Goal: Task Accomplishment & Management: Use online tool/utility

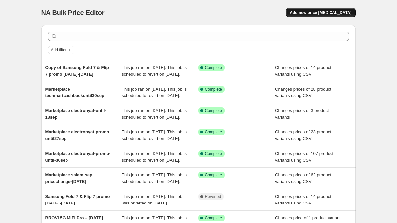
click at [318, 14] on span "Add new price [MEDICAL_DATA]" at bounding box center [320, 12] width 61 height 5
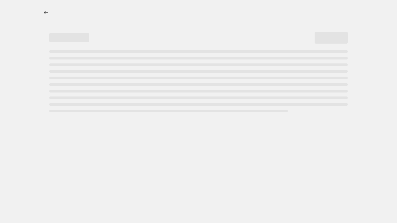
select select "percentage"
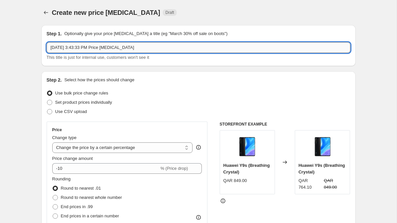
click at [158, 49] on input "[DATE] 3:43:33 PM Price [MEDICAL_DATA]" at bounding box center [198, 47] width 303 height 11
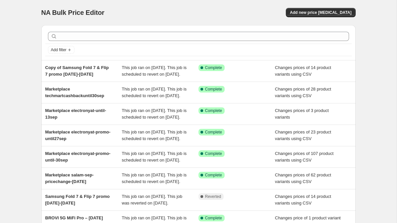
click at [182, 46] on div "Add filter" at bounding box center [198, 50] width 306 height 12
click at [179, 42] on div at bounding box center [198, 36] width 306 height 15
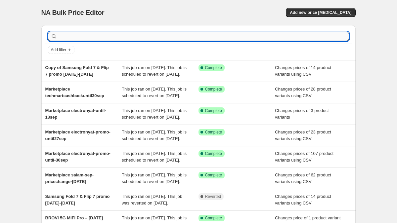
click at [161, 36] on input "text" at bounding box center [204, 36] width 290 height 9
paste input "IT-044713"
type input "IT-044713"
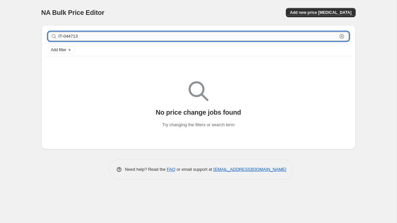
click at [120, 37] on input "IT-044713" at bounding box center [198, 36] width 278 height 9
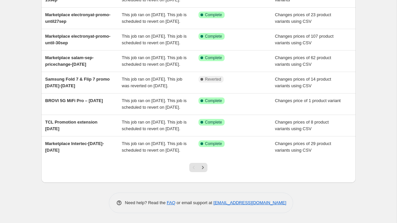
scroll to position [183, 0]
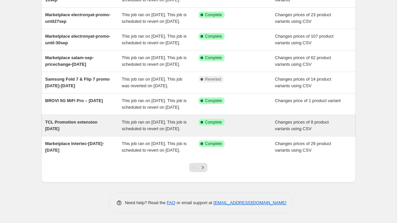
click at [97, 120] on span "TCL Promotion extension [DATE]" at bounding box center [71, 126] width 52 height 12
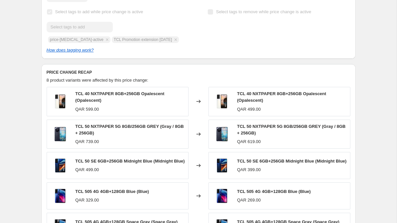
scroll to position [305, 0]
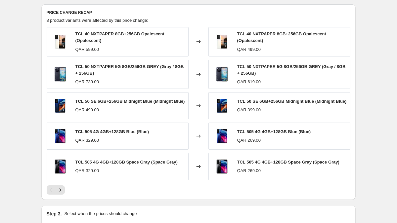
click at [24, 46] on div "TCL Promotion extension 30 Sept 2025. This page is ready TCL Promotion extensio…" at bounding box center [198, 48] width 396 height 706
click at [62, 193] on icon "Next" at bounding box center [60, 190] width 7 height 7
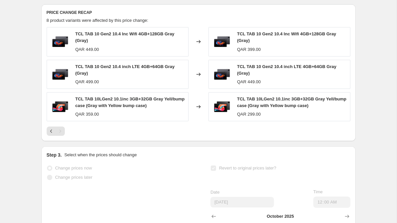
click at [46, 141] on div "PRICE CHANGE RECAP 8 product variants were affected by this price change: TCL T…" at bounding box center [198, 72] width 314 height 137
click at [47, 136] on div "Pagination" at bounding box center [51, 131] width 9 height 9
click at [51, 135] on icon "Previous" at bounding box center [51, 131] width 7 height 7
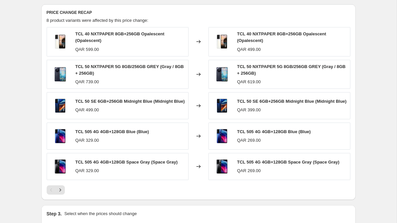
scroll to position [0, 0]
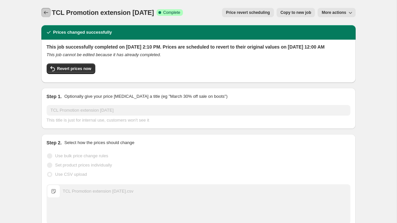
click at [48, 11] on icon "Price change jobs" at bounding box center [46, 12] width 7 height 7
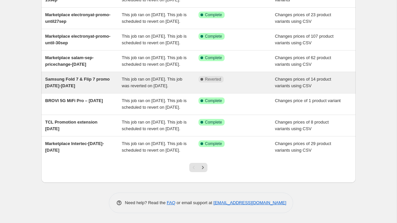
scroll to position [182, 0]
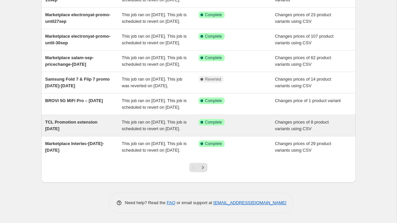
click at [127, 120] on span "This job ran on [DATE]. This job is scheduled to revert on [DATE]." at bounding box center [154, 126] width 65 height 12
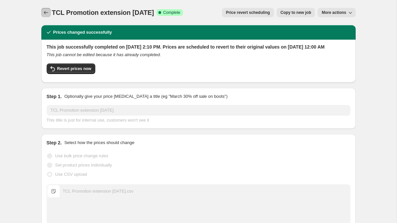
click at [46, 13] on icon "Price change jobs" at bounding box center [46, 12] width 7 height 7
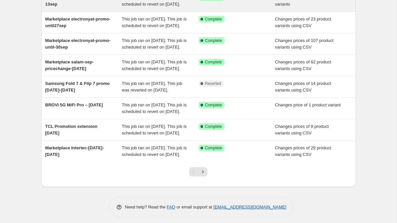
scroll to position [183, 0]
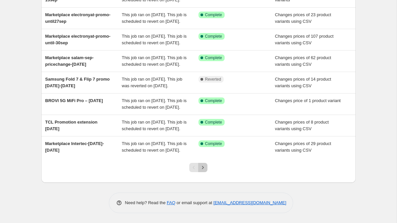
click at [204, 166] on icon "Next" at bounding box center [202, 167] width 7 height 7
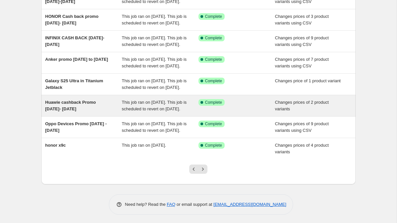
scroll to position [177, 0]
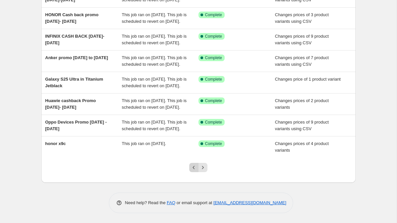
click at [194, 165] on icon "Previous" at bounding box center [193, 167] width 7 height 7
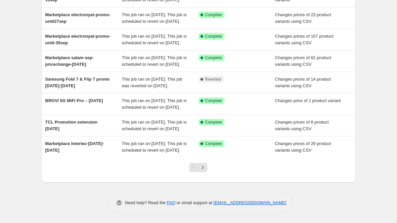
scroll to position [183, 0]
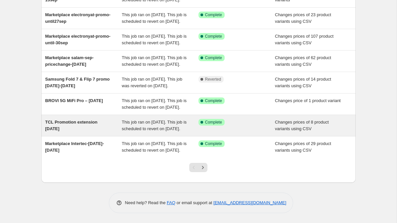
click at [87, 120] on span "TCL Promotion extension [DATE]" at bounding box center [71, 126] width 52 height 12
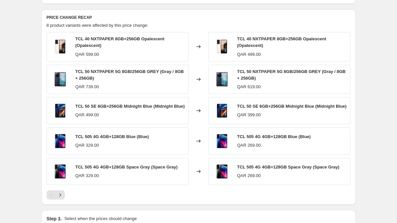
scroll to position [298, 0]
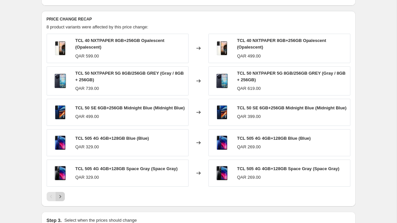
click at [58, 200] on icon "Next" at bounding box center [60, 196] width 7 height 7
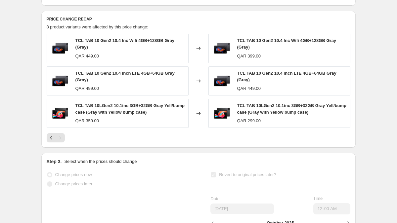
scroll to position [0, 0]
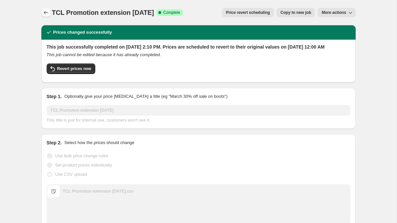
click at [46, 14] on icon "Price change jobs" at bounding box center [46, 12] width 7 height 7
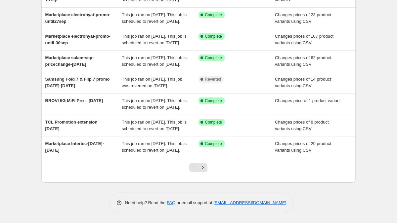
scroll to position [183, 0]
click at [201, 166] on icon "Next" at bounding box center [202, 167] width 7 height 7
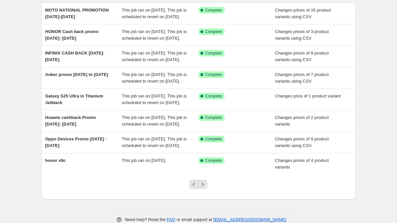
scroll to position [177, 0]
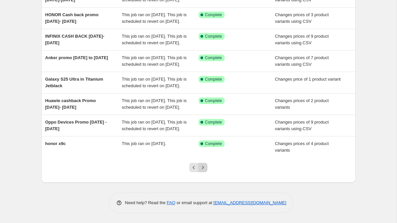
click at [204, 170] on icon "Next" at bounding box center [202, 167] width 7 height 7
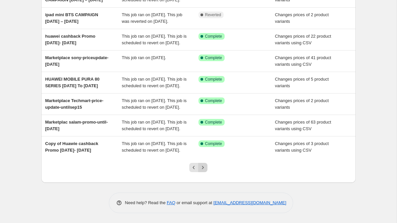
click at [200, 168] on icon "Next" at bounding box center [202, 167] width 7 height 7
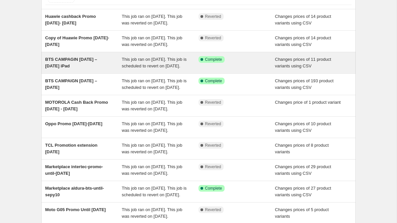
scroll to position [183, 0]
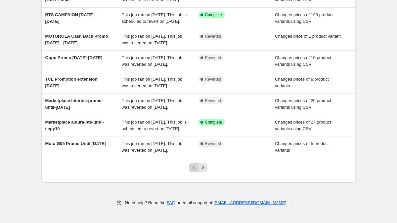
click at [193, 170] on icon "Previous" at bounding box center [193, 167] width 7 height 7
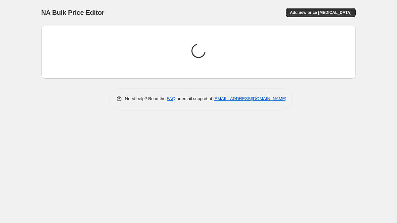
scroll to position [0, 0]
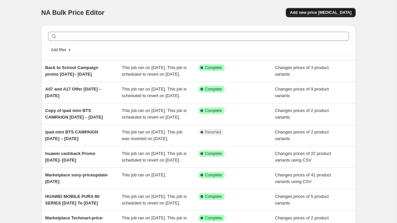
click at [315, 13] on span "Add new price [MEDICAL_DATA]" at bounding box center [320, 12] width 61 height 5
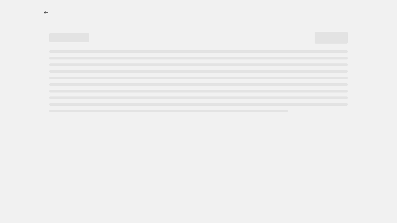
select select "percentage"
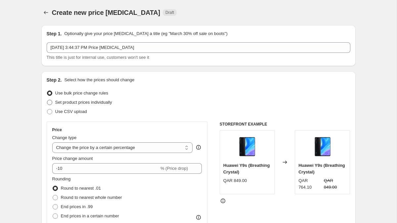
click at [73, 101] on span "Set product prices individually" at bounding box center [83, 102] width 57 height 5
click at [47, 100] on input "Set product prices individually" at bounding box center [47, 100] width 0 height 0
radio input "true"
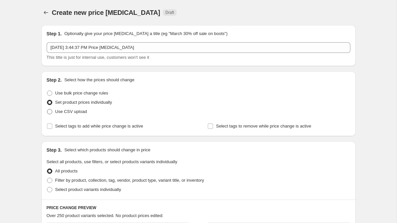
click at [75, 110] on span "Use CSV upload" at bounding box center [71, 111] width 32 height 5
click at [47, 109] on input "Use CSV upload" at bounding box center [47, 109] width 0 height 0
radio input "true"
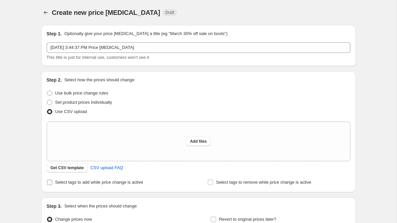
click at [82, 185] on span "Select tags to add while price change is active" at bounding box center [99, 182] width 88 height 7
click at [52, 185] on input "Select tags to add while price change is active" at bounding box center [49, 182] width 5 height 5
checkbox input "true"
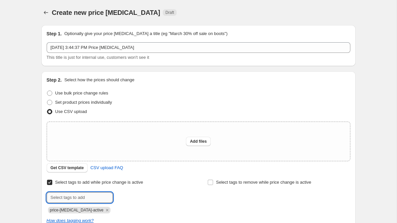
click at [84, 194] on input "text" at bounding box center [80, 197] width 66 height 11
paste input "IT-044713"
type input "IT-044713"
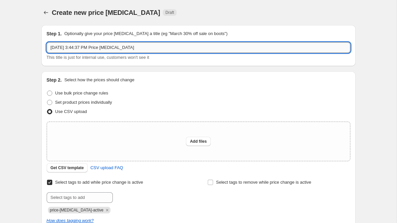
click at [102, 51] on input "Sep 8, 2025, 3:44:37 PM Price change job" at bounding box center [198, 47] width 303 height 11
paste input "TCL 503 4G 3+3/64GB"
paste input "3G sunset"
paste input "Until 30th Sep"
type input "TCL 503 4G 3+3/64GB - 3G sunset - Until 30th Sep"
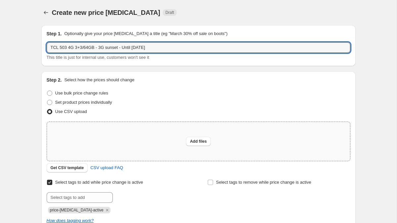
click at [119, 148] on div "Add files" at bounding box center [198, 141] width 303 height 39
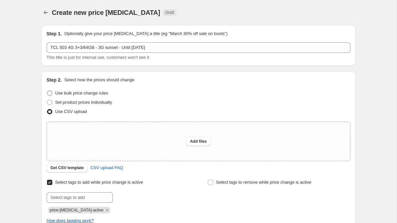
click at [108, 91] on span "Use bulk price change rules" at bounding box center [81, 93] width 53 height 5
click at [47, 91] on input "Use bulk price change rules" at bounding box center [47, 91] width 0 height 0
radio input "true"
select select "percentage"
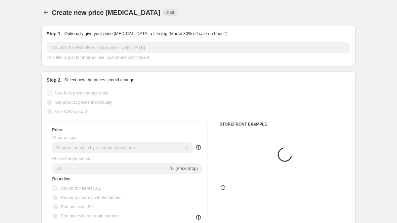
click at [96, 101] on span "Set product prices individually" at bounding box center [83, 102] width 57 height 5
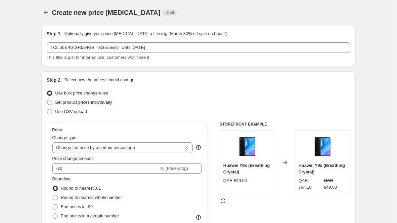
click at [96, 101] on span "Set product prices individually" at bounding box center [83, 102] width 57 height 5
click at [47, 100] on input "Set product prices individually" at bounding box center [47, 100] width 0 height 0
radio input "true"
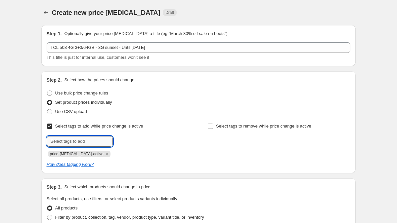
click at [85, 138] on input "text" at bounding box center [80, 141] width 66 height 11
paste input "Until 30th Sep"
type input "Until 30th Sep"
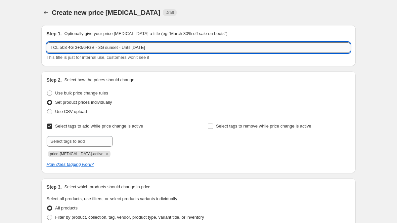
click at [156, 48] on input "TCL 503 4G 3+3/64GB - 3G sunset - Until 30th Sep" at bounding box center [198, 47] width 303 height 11
click at [99, 140] on input "text" at bounding box center [80, 141] width 66 height 11
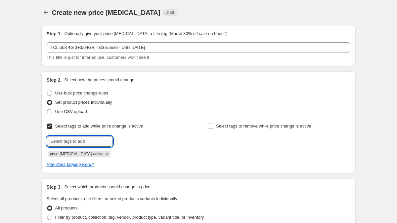
paste input "TCL 503 4G 3+3/64GB - 3G sunset - Until 30th Sep"
click at [99, 140] on input "TCL 503 4G 3+3/64GB - 3G sunset - Until 30th Sep" at bounding box center [80, 141] width 66 height 11
type input "TCL 503 4G 3+3/64GB - 3G sunset - Until 30th Sep"
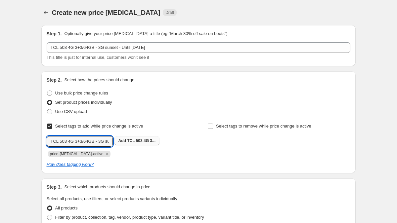
click at [129, 139] on span "TCL 503 4G 3..." at bounding box center [141, 140] width 28 height 5
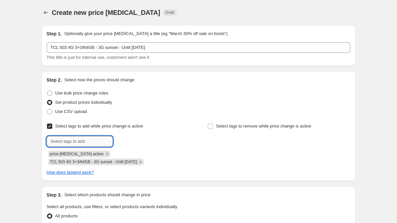
click at [101, 138] on input "text" at bounding box center [80, 141] width 66 height 11
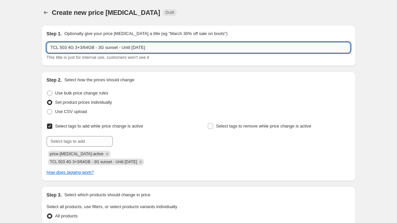
drag, startPoint x: 124, startPoint y: 49, endPoint x: 103, endPoint y: 45, distance: 20.8
click at [103, 45] on input "TCL 503 4G 3+3/64GB - 3G sunset - Until 30th Sep" at bounding box center [198, 47] width 303 height 11
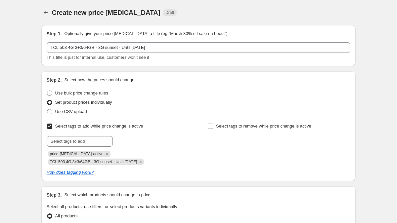
click at [84, 134] on div "Select tags to add while price change is active Submit price-change-job-active …" at bounding box center [118, 144] width 142 height 44
click at [84, 137] on input "text" at bounding box center [80, 141] width 66 height 11
paste input "3G sunset"
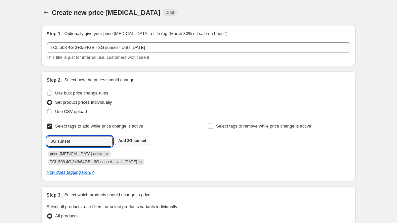
type input "3G sunset"
click at [117, 137] on button "Add 3G sunset" at bounding box center [132, 140] width 36 height 9
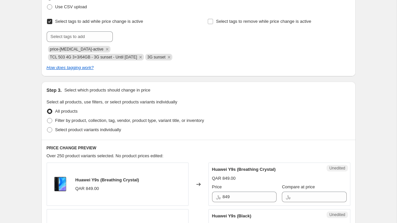
scroll to position [121, 0]
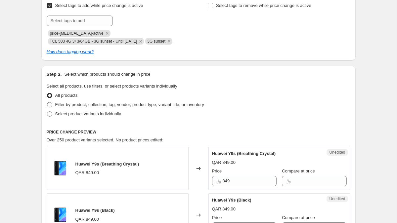
click at [96, 106] on span "Filter by product, collection, tag, vendor, product type, variant title, or inv…" at bounding box center [129, 104] width 149 height 5
click at [47, 102] on input "Filter by product, collection, tag, vendor, product type, variant title, or inv…" at bounding box center [47, 102] width 0 height 0
radio input "true"
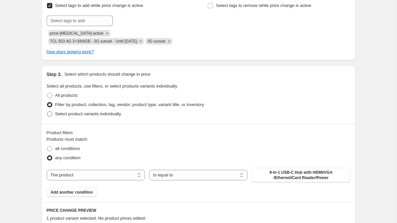
click at [70, 112] on span "Select product variants individually" at bounding box center [88, 113] width 66 height 5
click at [47, 112] on input "Select product variants individually" at bounding box center [47, 111] width 0 height 0
radio input "true"
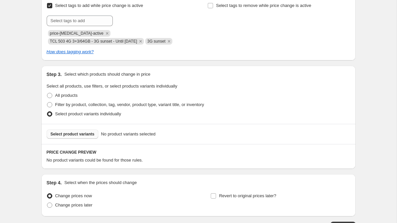
click at [92, 134] on span "Select product variants" at bounding box center [73, 134] width 44 height 5
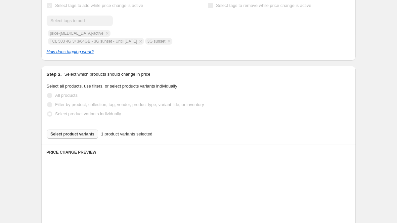
click at [182, 82] on div "Step 3. Select which products should change in price Select all products, use f…" at bounding box center [198, 95] width 314 height 58
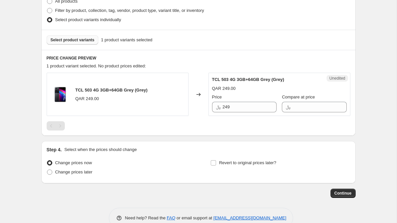
scroll to position [215, 0]
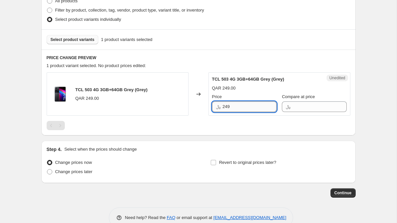
click at [252, 109] on input "249" at bounding box center [249, 106] width 54 height 11
paste input "19.0"
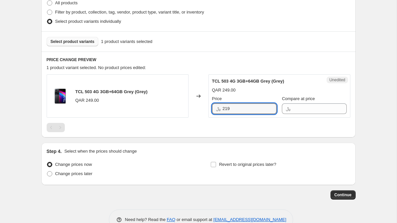
scroll to position [217, 0]
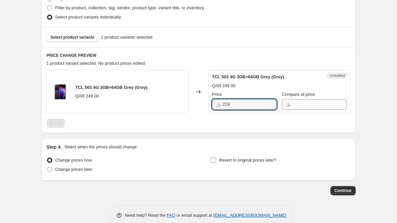
type input "219"
click at [214, 159] on input "Revert to original prices later?" at bounding box center [213, 160] width 5 height 5
checkbox input "true"
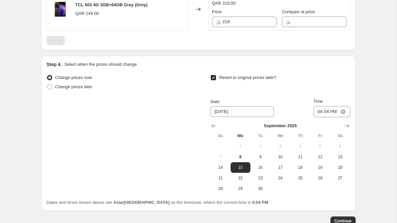
scroll to position [327, 0]
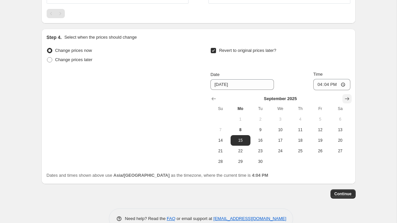
click at [350, 97] on button "Show next month, October 2025" at bounding box center [346, 98] width 9 height 9
click at [281, 114] on button "1" at bounding box center [280, 119] width 20 height 11
type input "10/1/2025"
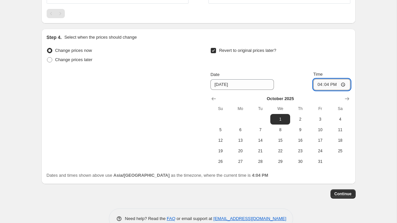
click at [316, 87] on input "16:04" at bounding box center [331, 84] width 37 height 11
click at [333, 86] on input "12:00" at bounding box center [331, 84] width 37 height 11
type input "00:00"
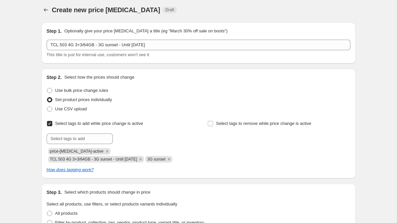
scroll to position [0, 0]
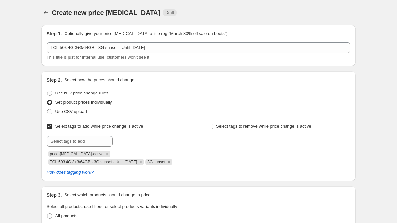
click at [194, 22] on div "Create new price change job. This page is ready Create new price change job Dra…" at bounding box center [198, 12] width 314 height 25
click at [69, 3] on div "Create new price change job. This page is ready Create new price change job Dra…" at bounding box center [198, 12] width 314 height 25
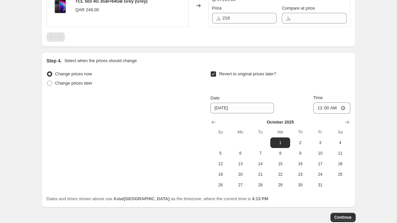
scroll to position [343, 0]
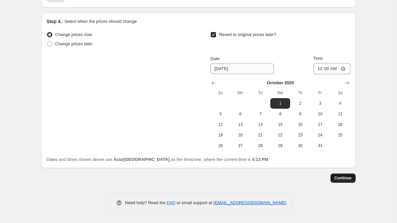
click at [339, 177] on span "Continue" at bounding box center [342, 178] width 17 height 5
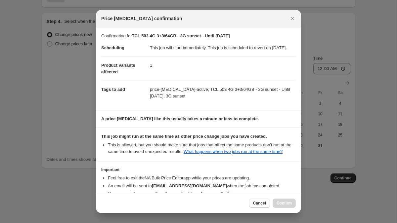
scroll to position [51, 0]
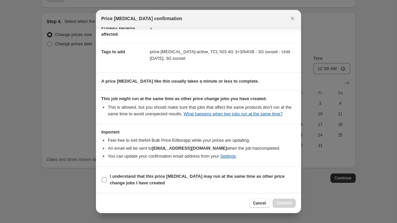
click at [151, 179] on span "I understand that this price change job may run at the same time as other price…" at bounding box center [203, 179] width 186 height 13
click at [107, 179] on input "I understand that this price change job may run at the same time as other price…" at bounding box center [103, 179] width 5 height 5
checkbox input "true"
click at [289, 203] on span "Confirm" at bounding box center [283, 203] width 15 height 5
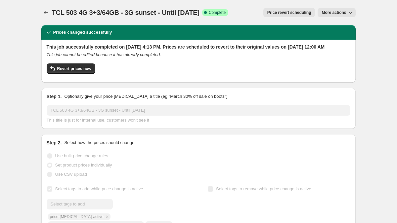
scroll to position [398, 0]
